Goal: Information Seeking & Learning: Learn about a topic

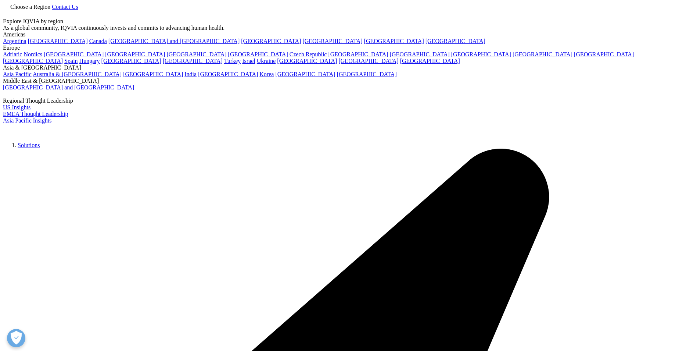
type input "failures in temperature-controlled logistics"
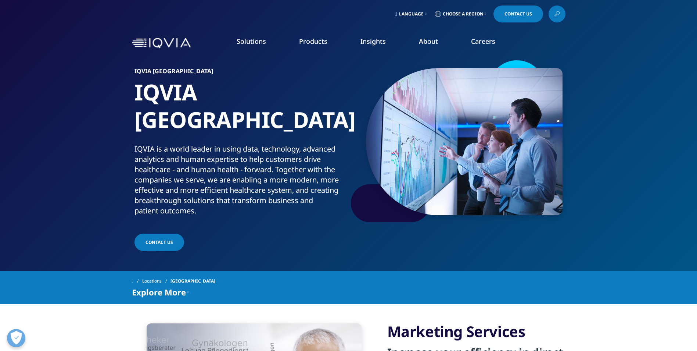
click at [160, 42] on img at bounding box center [161, 43] width 59 height 11
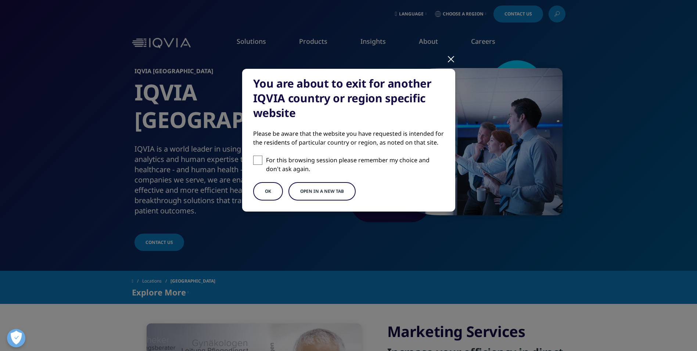
click at [451, 62] on div at bounding box center [451, 59] width 8 height 20
